Goal: Find specific page/section: Find specific page/section

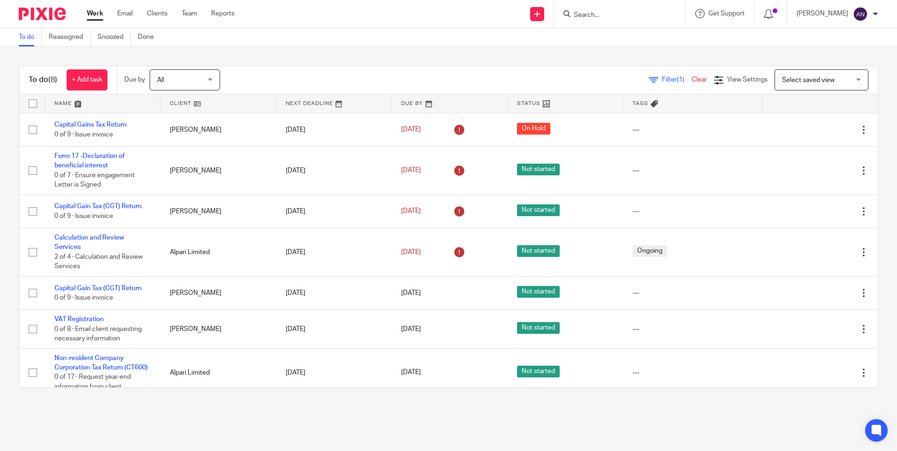
scroll to position [57, 0]
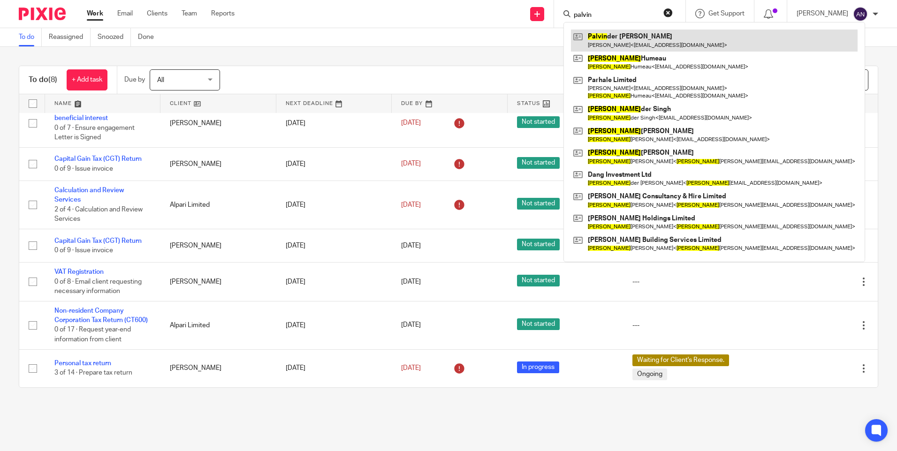
type input "palvin"
click at [628, 34] on link at bounding box center [714, 41] width 287 height 22
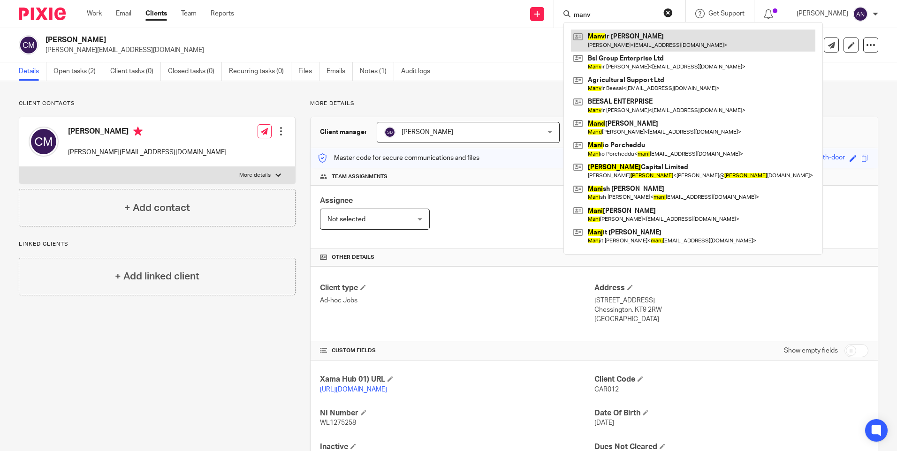
type input "manv"
click at [633, 38] on link at bounding box center [693, 41] width 244 height 22
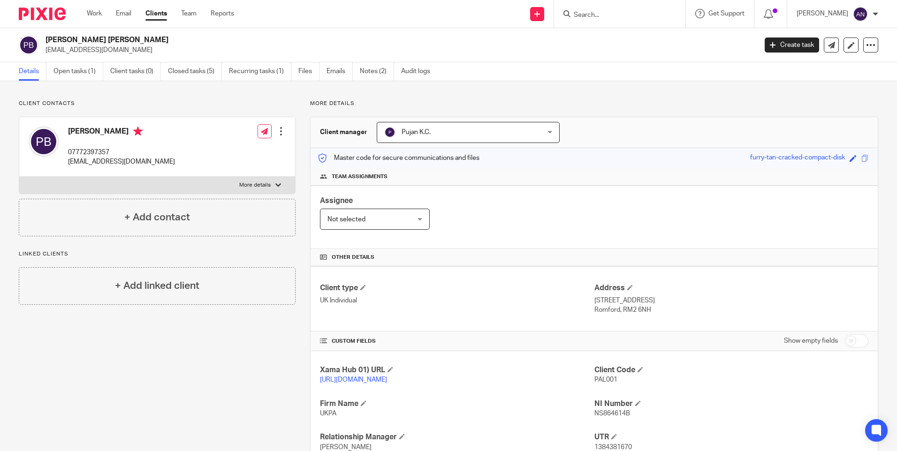
click at [603, 12] on input "Search" at bounding box center [615, 15] width 84 height 8
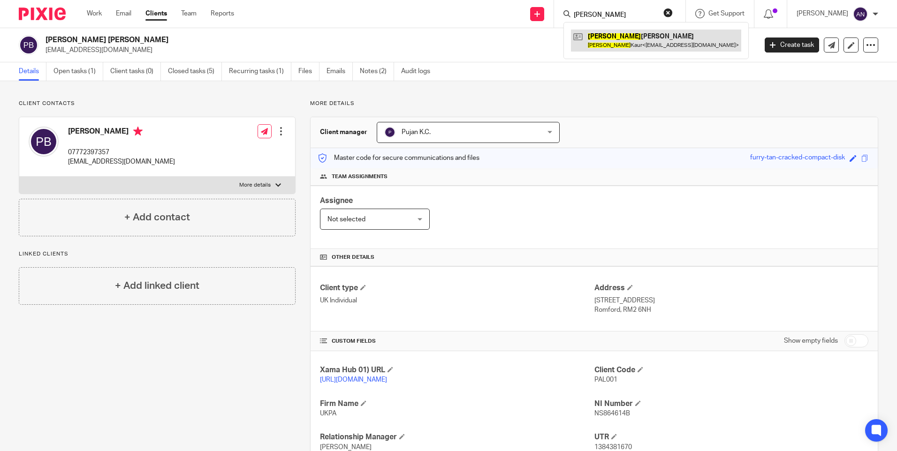
type input "Jasroop"
click at [643, 38] on link at bounding box center [656, 41] width 170 height 22
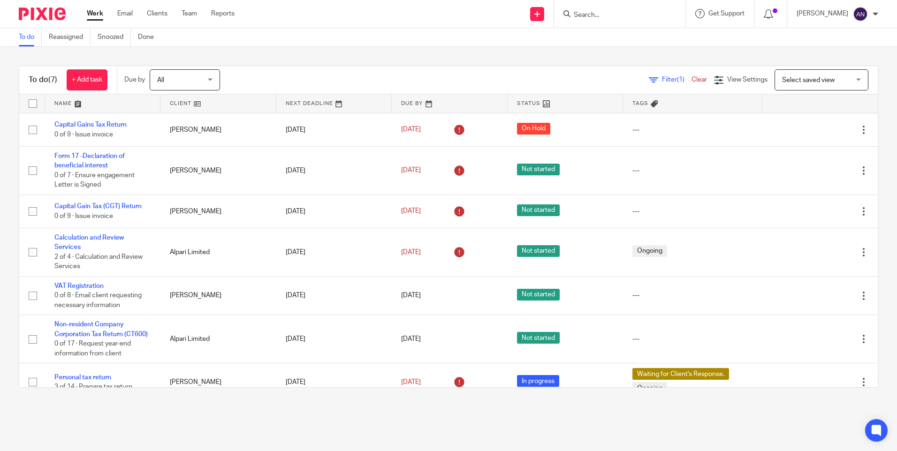
scroll to position [23, 0]
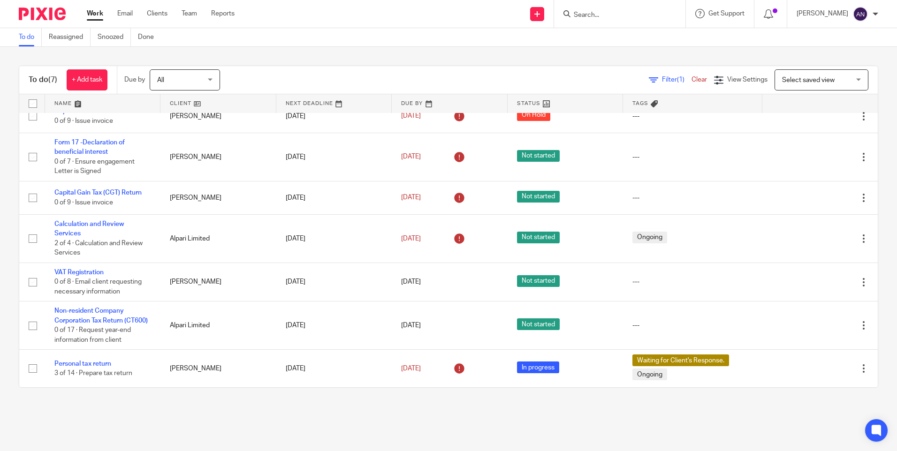
click at [594, 14] on input "Search" at bounding box center [615, 15] width 84 height 8
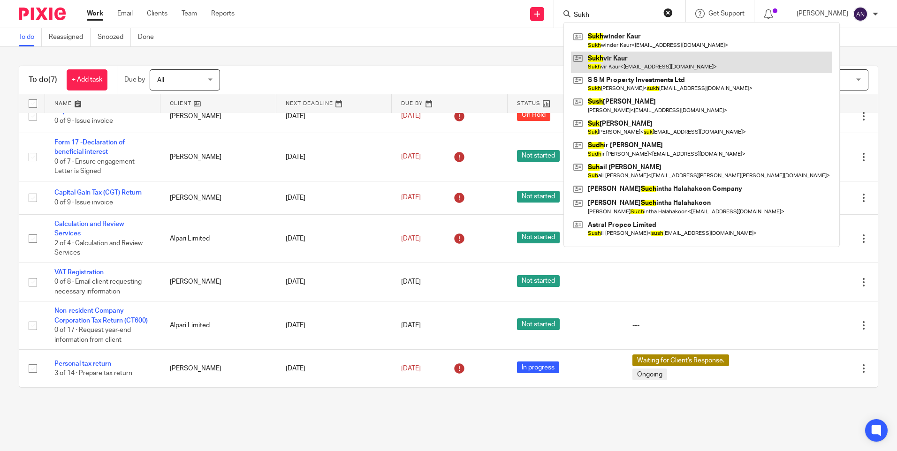
type input "Sukh"
click at [665, 55] on link at bounding box center [701, 63] width 261 height 22
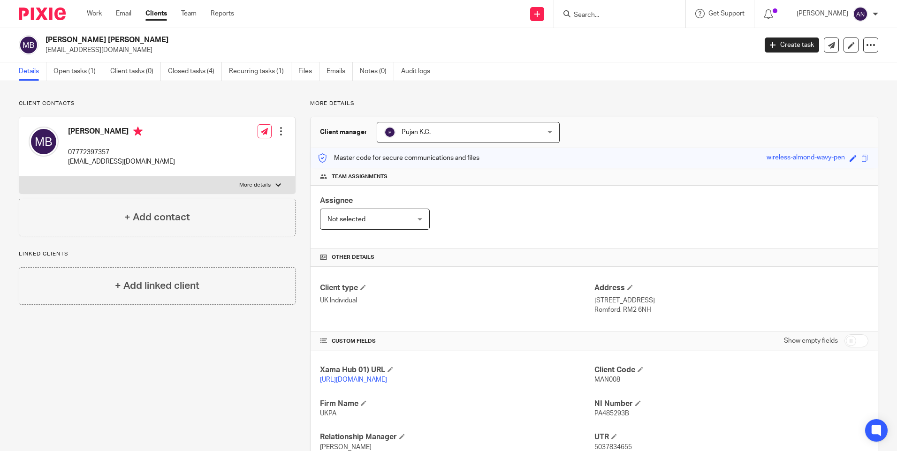
click at [614, 12] on input "Search" at bounding box center [615, 15] width 84 height 8
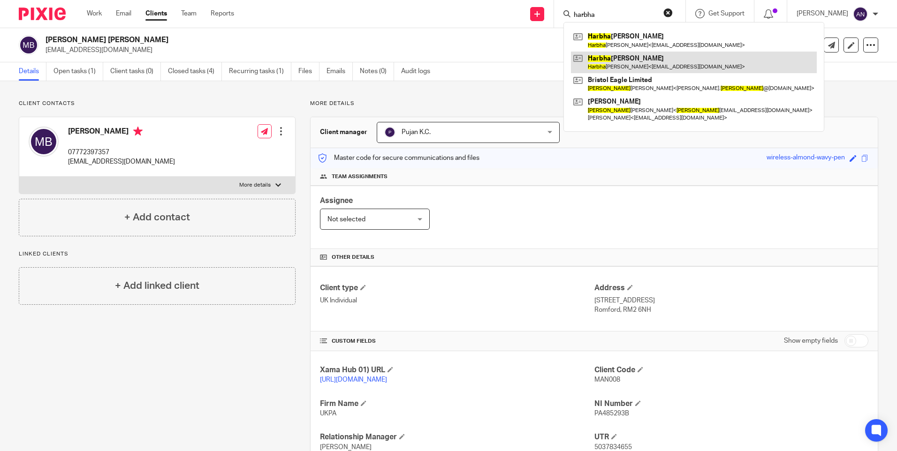
type input "harbha"
click at [631, 61] on link at bounding box center [694, 63] width 246 height 22
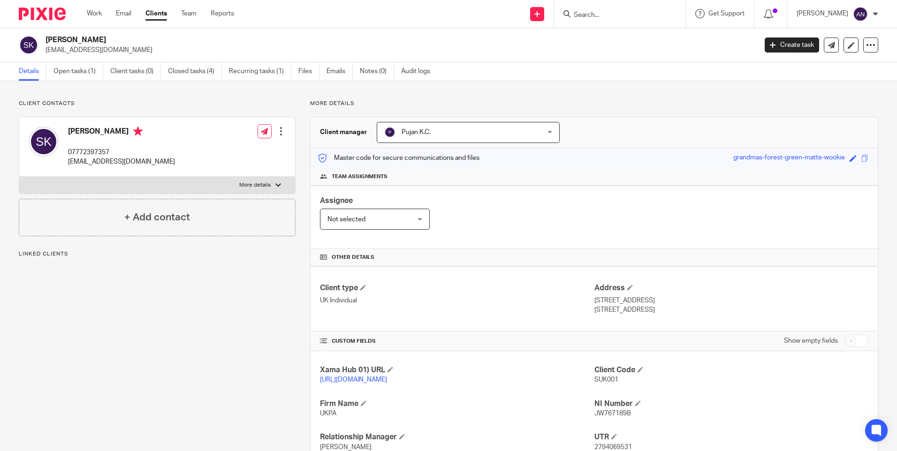
click at [590, 16] on input "Search" at bounding box center [615, 15] width 84 height 8
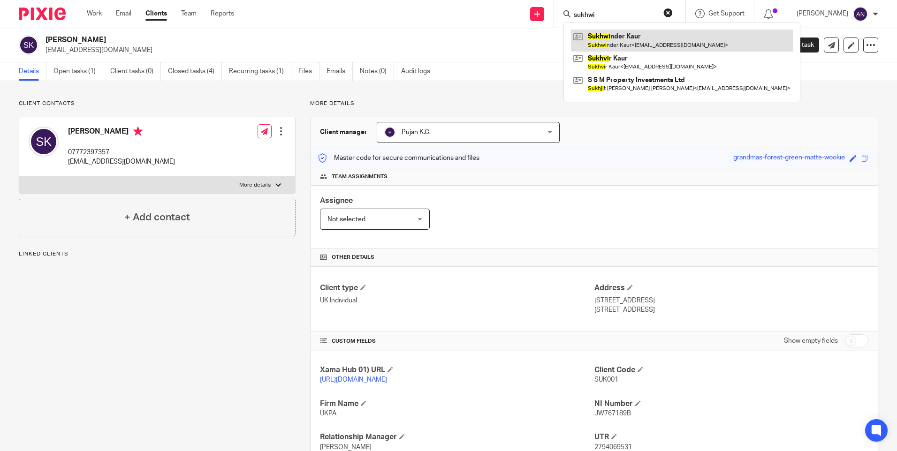
type input "sukhwi"
click at [614, 31] on link at bounding box center [682, 41] width 222 height 22
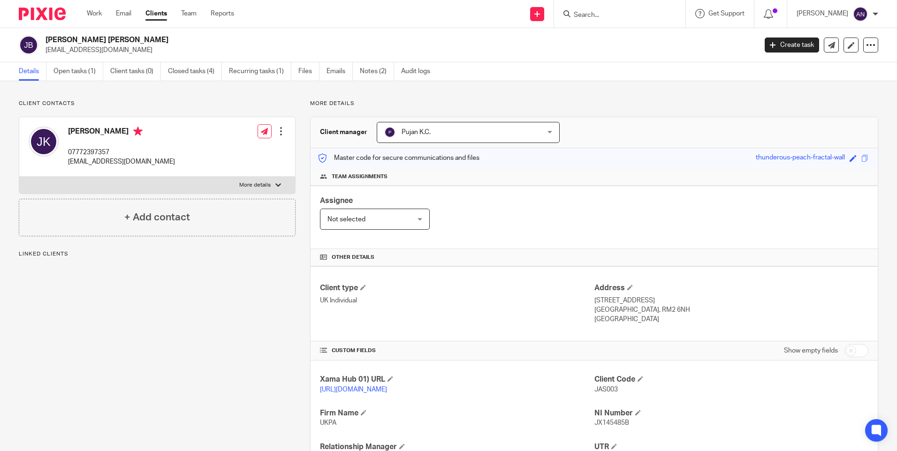
click at [644, 99] on div "Client contacts [PERSON_NAME] 07772397357 [EMAIL_ADDRESS][DOMAIN_NAME] Edit con…" at bounding box center [448, 338] width 897 height 515
click at [644, 107] on p "More details" at bounding box center [594, 104] width 568 height 8
click at [656, 99] on div "Client contacts Jasroop Kaur 07772397357 beesalenterprise@gmail.com Edit contac…" at bounding box center [448, 338] width 897 height 515
click at [636, 114] on div "More details Client manager Pujan K.C. Pujan K.C. Aarshika Awale Aayush Niraula…" at bounding box center [587, 339] width 583 height 478
click at [581, 84] on div "Client contacts Jasroop Kaur 07772397357 beesalenterprise@gmail.com Edit contac…" at bounding box center [448, 338] width 897 height 515
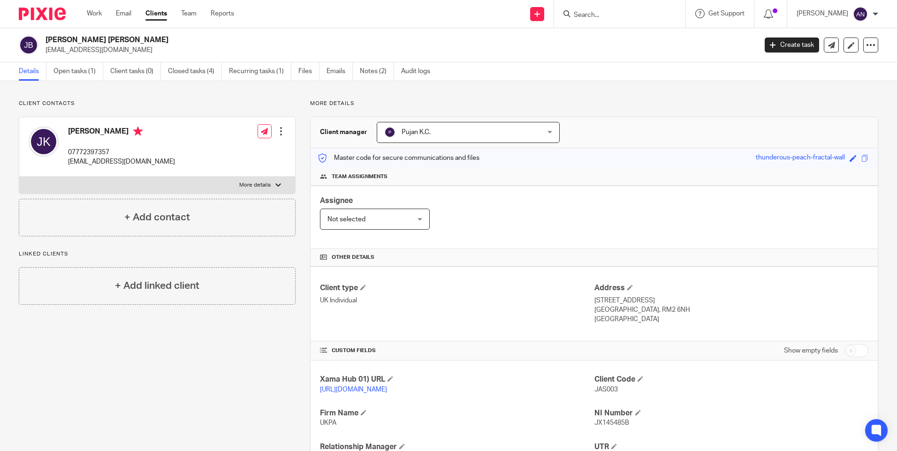
click at [622, 99] on div "Client contacts Jasroop Kaur 07772397357 beesalenterprise@gmail.com Edit contac…" at bounding box center [448, 338] width 897 height 515
